Goal: Find specific page/section: Find specific page/section

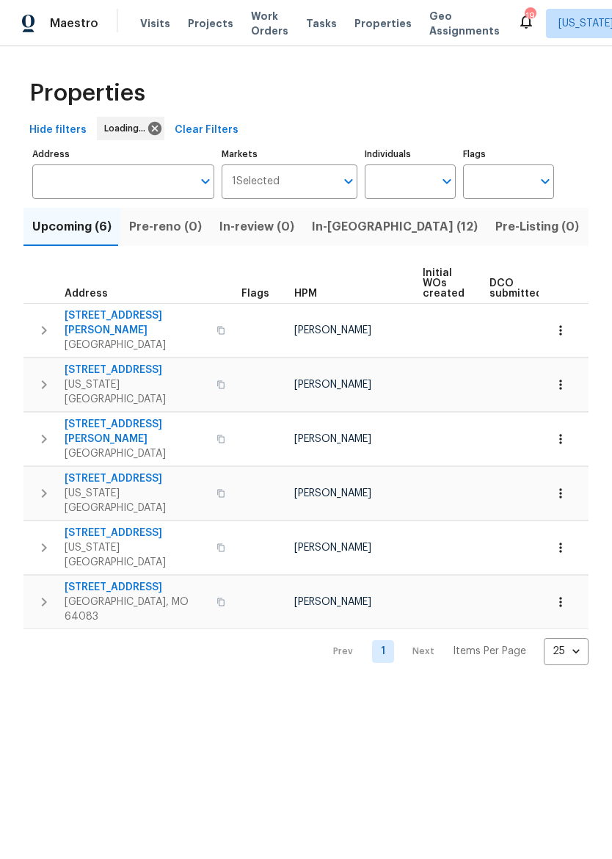
click at [349, 233] on span "In-[GEOGRAPHIC_DATA] (12)" at bounding box center [395, 227] width 166 height 21
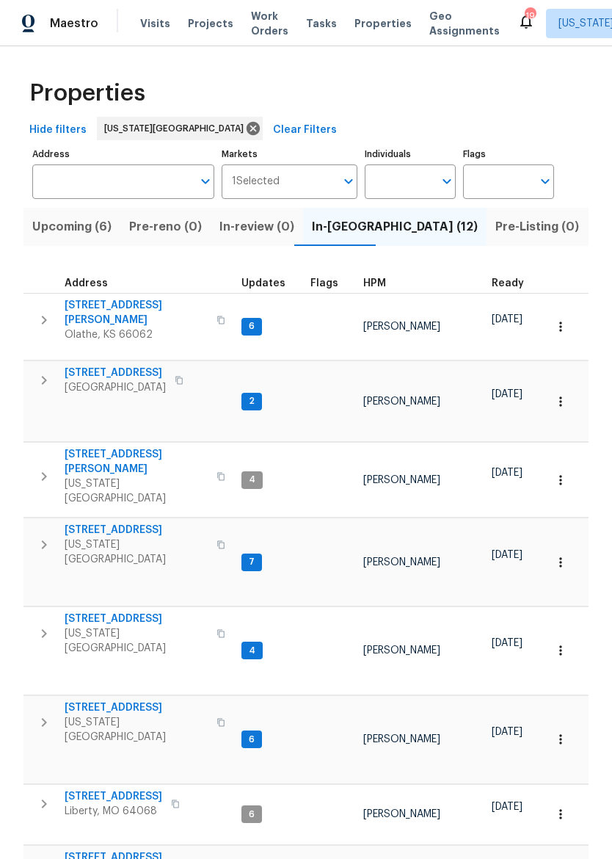
scroll to position [12, 0]
click at [86, 789] on span "[STREET_ADDRESS]" at bounding box center [114, 796] width 98 height 15
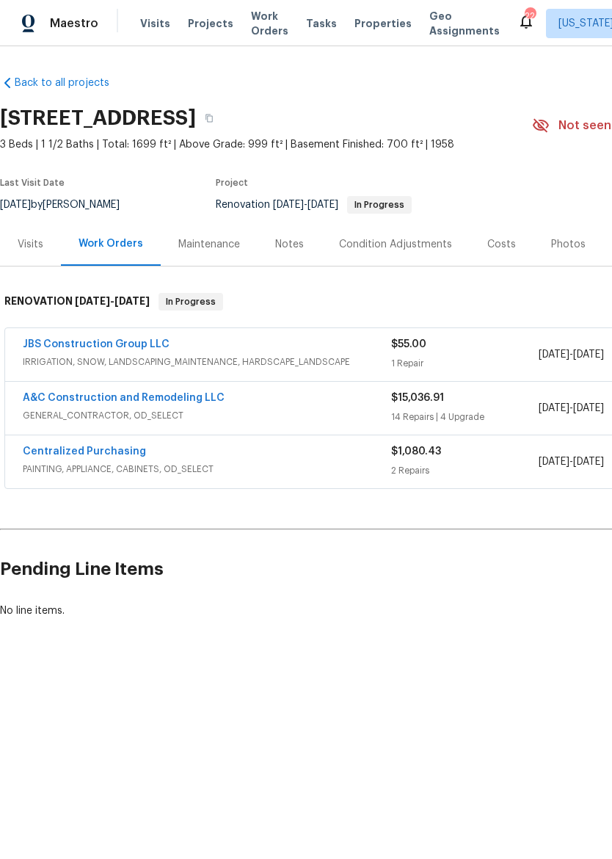
click at [58, 396] on link "A&C Construction and Remodeling LLC" at bounding box center [124, 398] width 202 height 10
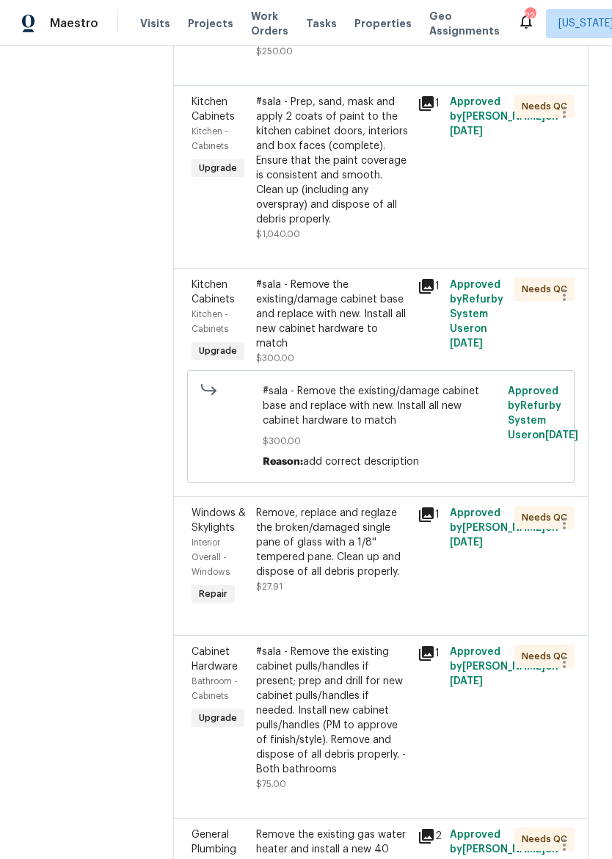
scroll to position [3556, 0]
click at [372, 352] on div "#sala - Remove the existing/damage cabinet base and replace with new. Install a…" at bounding box center [332, 314] width 153 height 73
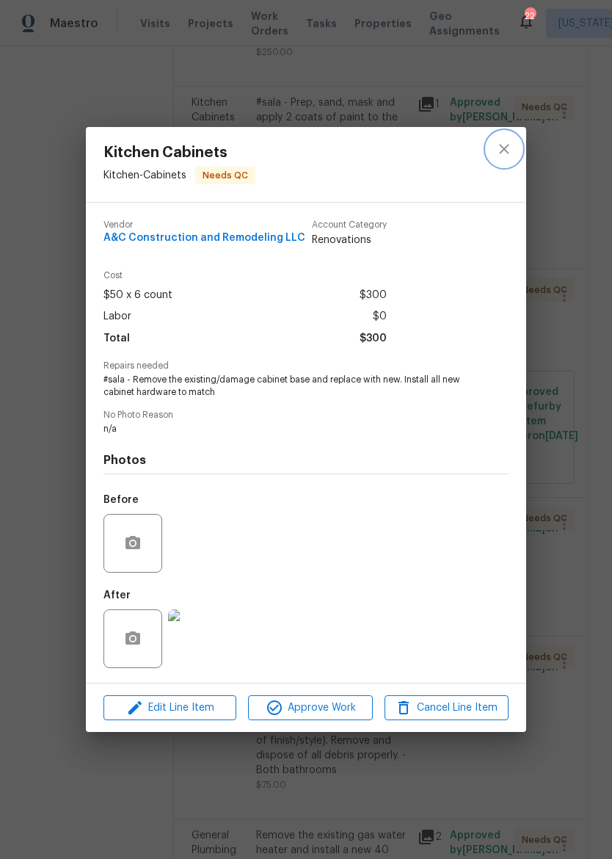
click at [518, 146] on button "close" at bounding box center [504, 148] width 35 height 35
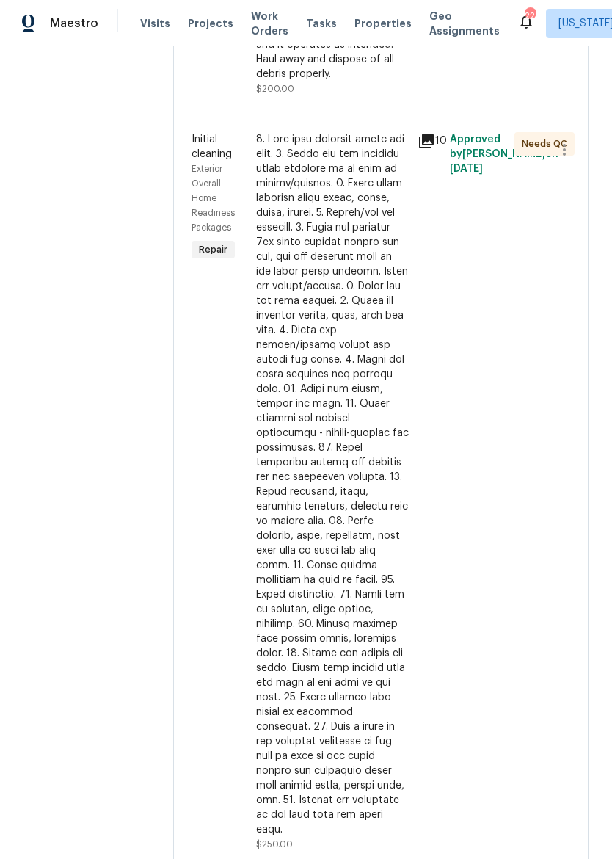
scroll to position [2734, 0]
